Goal: Task Accomplishment & Management: Use online tool/utility

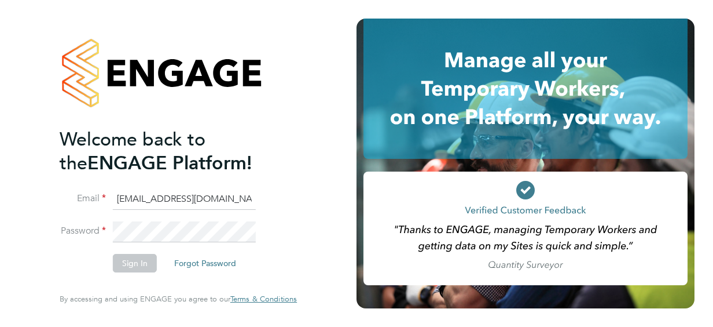
click at [284, 250] on li "Password" at bounding box center [173, 237] width 226 height 32
click at [248, 198] on input "[EMAIL_ADDRESS][DOMAIN_NAME]" at bounding box center [184, 199] width 143 height 21
type input "S"
type input "[EMAIL_ADDRESS][DOMAIN_NAME]"
click at [317, 125] on div "Welcome back to the ENGAGE Platform! Email [EMAIL_ADDRESS][DOMAIN_NAME] Passwor…" at bounding box center [178, 163] width 284 height 327
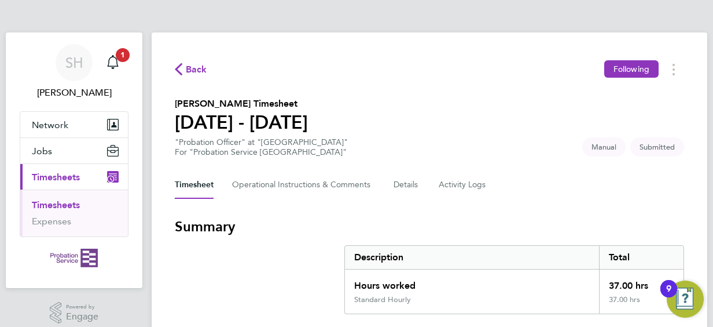
click at [508, 185] on div "Timesheet Operational Instructions & Comments Details Activity Logs" at bounding box center [430, 185] width 510 height 28
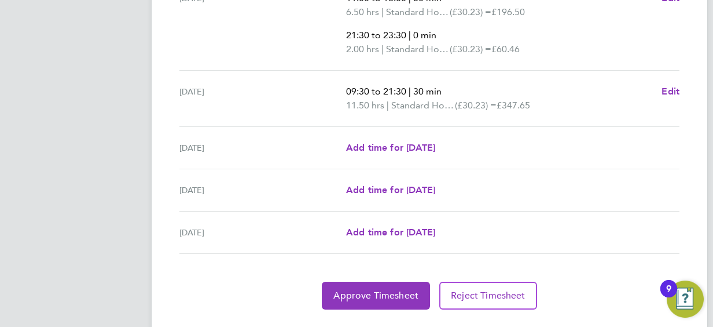
scroll to position [605, 0]
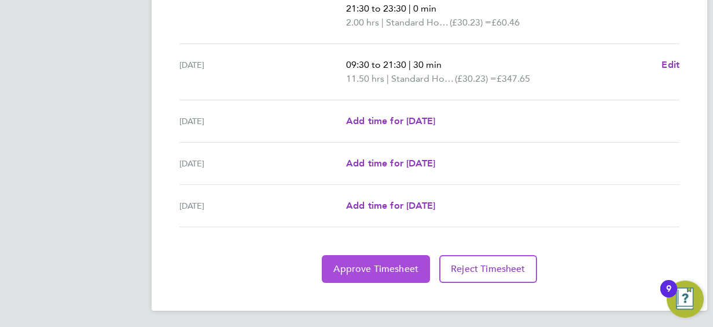
click at [399, 272] on button "Approve Timesheet" at bounding box center [376, 269] width 108 height 28
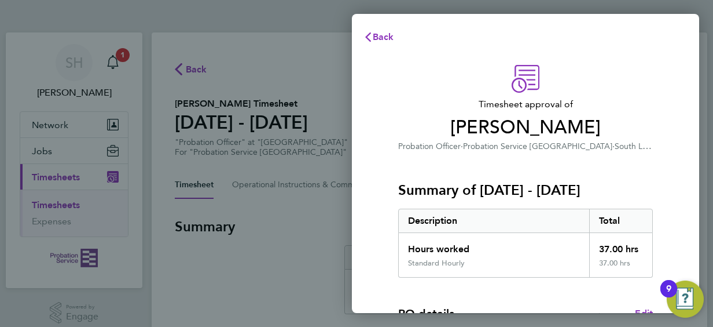
click at [418, 115] on h3 "Timesheet approval of Oliver Gomer" at bounding box center [525, 118] width 255 height 42
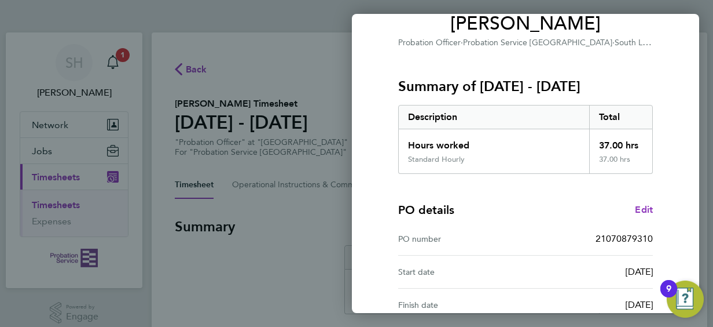
scroll to position [227, 0]
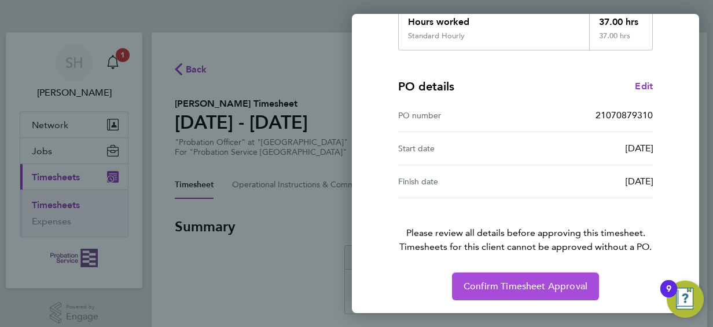
click at [497, 284] on span "Confirm Timesheet Approval" at bounding box center [526, 286] width 124 height 12
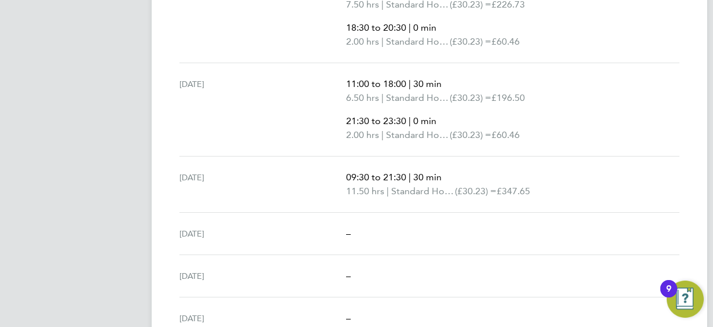
scroll to position [510, 0]
